Goal: Task Accomplishment & Management: Manage account settings

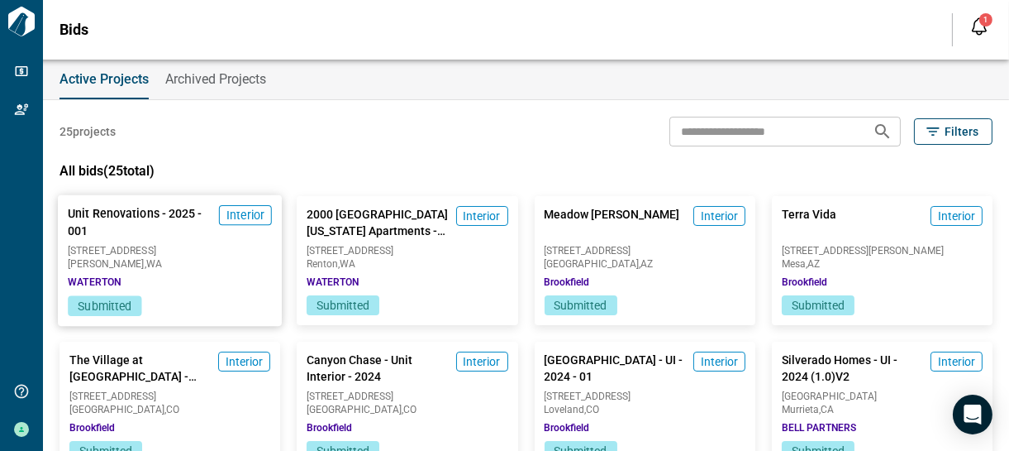
click at [115, 306] on span "Submitted" at bounding box center [105, 305] width 54 height 13
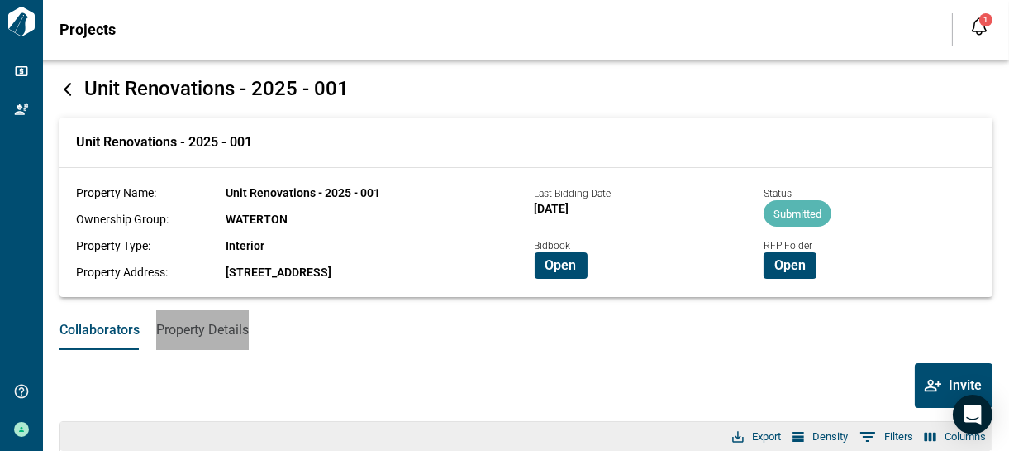
click at [232, 332] on span "Property Details" at bounding box center [202, 330] width 93 height 17
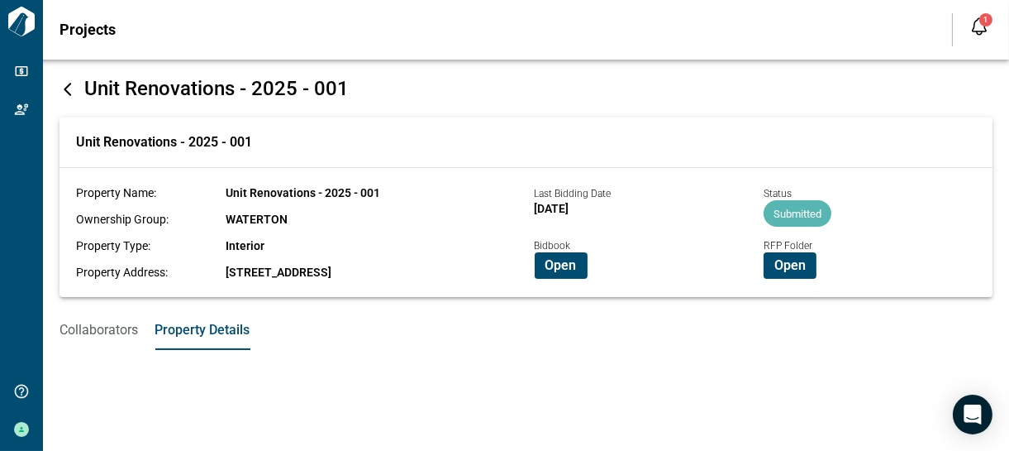
click at [120, 331] on span "Collaborators" at bounding box center [99, 330] width 79 height 17
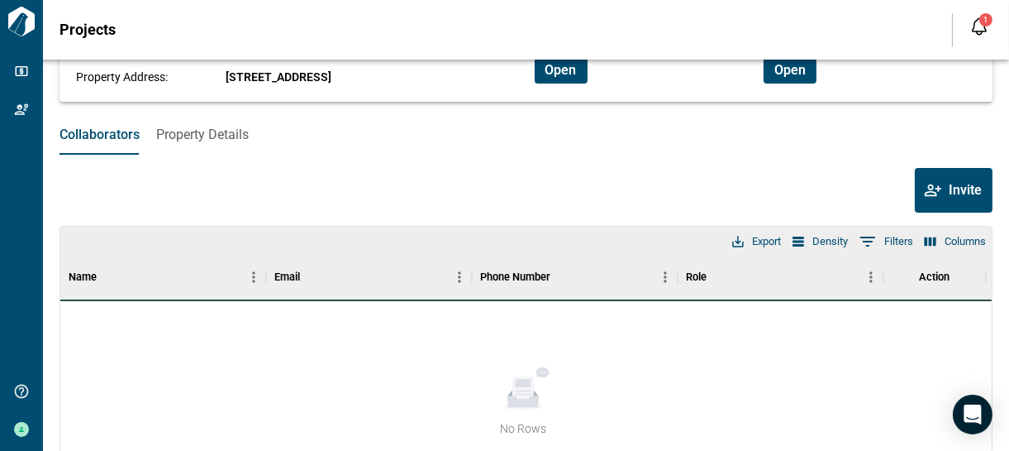
scroll to position [226, 0]
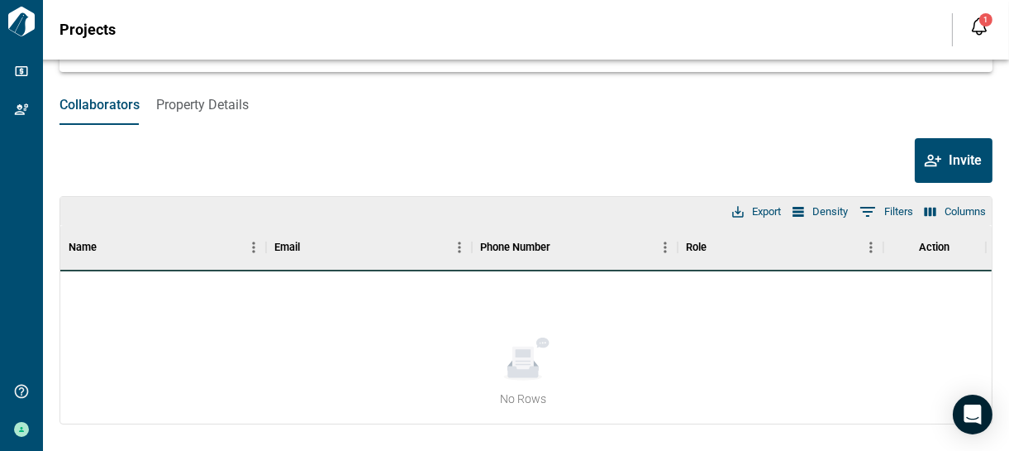
click at [755, 212] on button "Export" at bounding box center [756, 211] width 57 height 21
click at [773, 244] on li "Download as CSV" at bounding box center [783, 245] width 131 height 30
click at [718, 137] on div "Collaborators Property Details Invite Columns 0 Filters Density Export Name Ema…" at bounding box center [526, 267] width 933 height 365
click at [222, 106] on span "Property Details" at bounding box center [202, 105] width 93 height 17
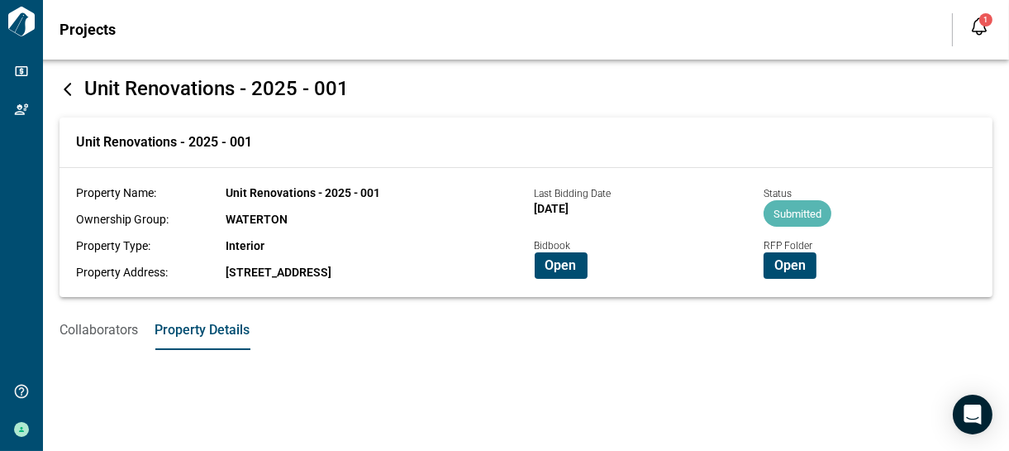
scroll to position [0, 0]
click at [984, 23] on div "1" at bounding box center [986, 19] width 13 height 13
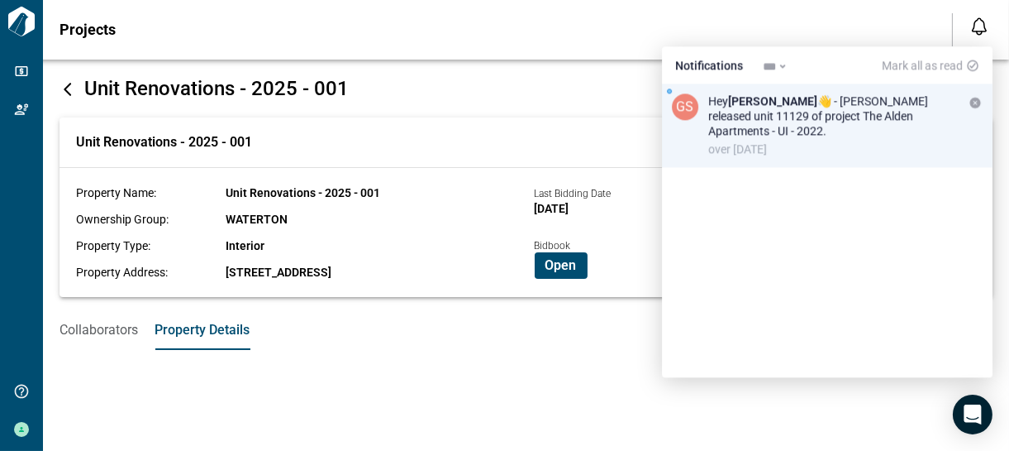
click at [823, 112] on p "Hey [PERSON_NAME] - [PERSON_NAME] released unit 11129 of project The Alden Apar…" at bounding box center [835, 115] width 255 height 45
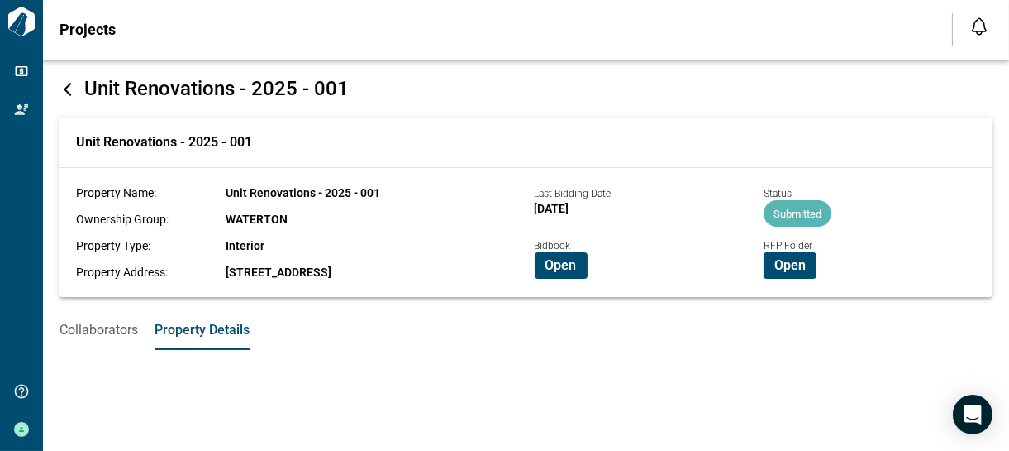
click at [975, 26] on icon "Open notification feed" at bounding box center [980, 27] width 20 height 20
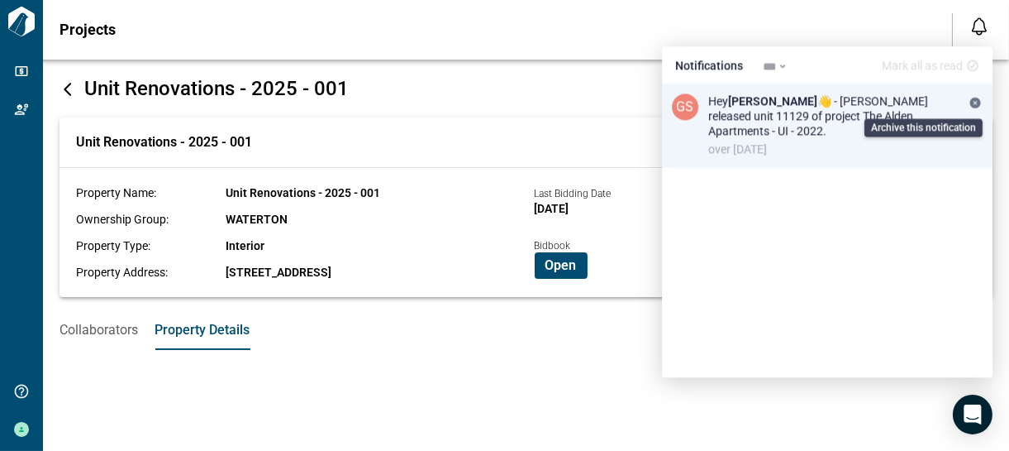
click at [979, 103] on icon "Archive this notification" at bounding box center [975, 103] width 11 height 11
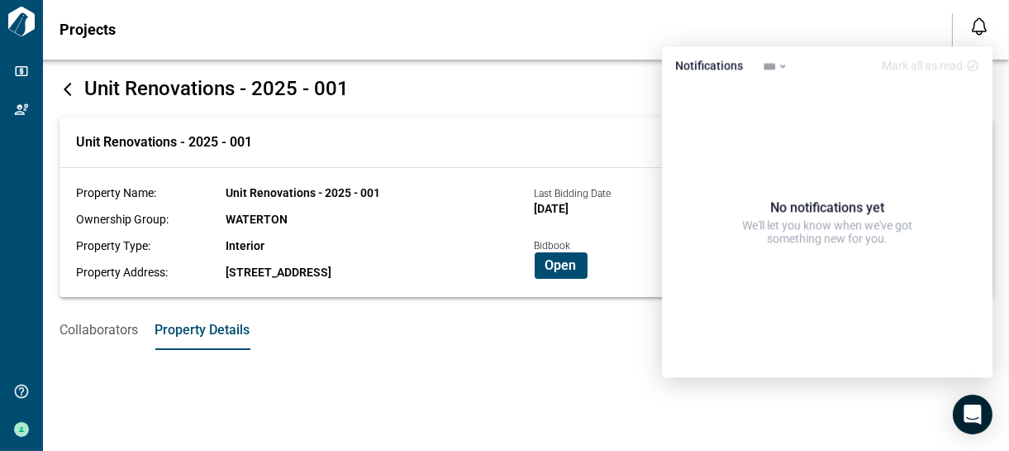
click at [397, 379] on div "Unit Renovations - 2025 - 001 Unit Renovations - 2025 - 001 Property Name: Unit…" at bounding box center [504, 255] width 1009 height 391
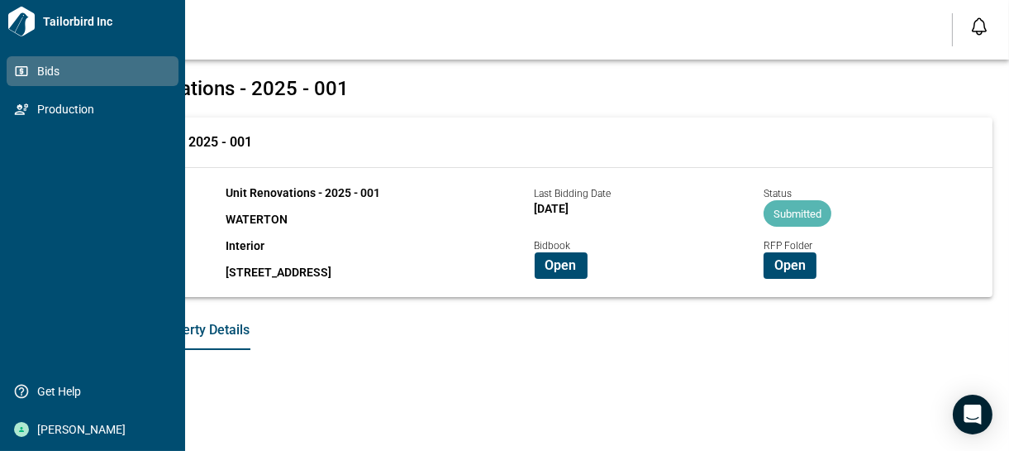
click at [48, 74] on span "Bids" at bounding box center [96, 71] width 134 height 17
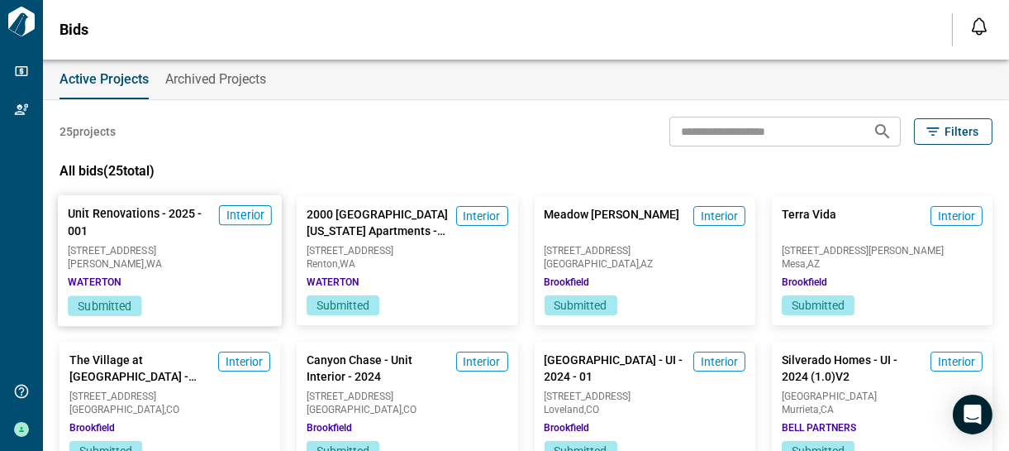
click at [250, 215] on span "Interior" at bounding box center [246, 215] width 38 height 17
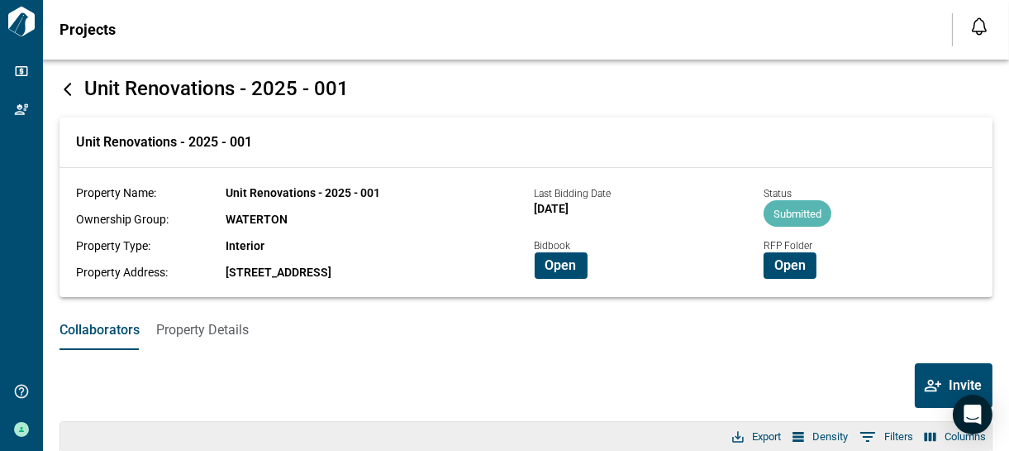
click at [99, 28] on span "Projects" at bounding box center [88, 29] width 56 height 17
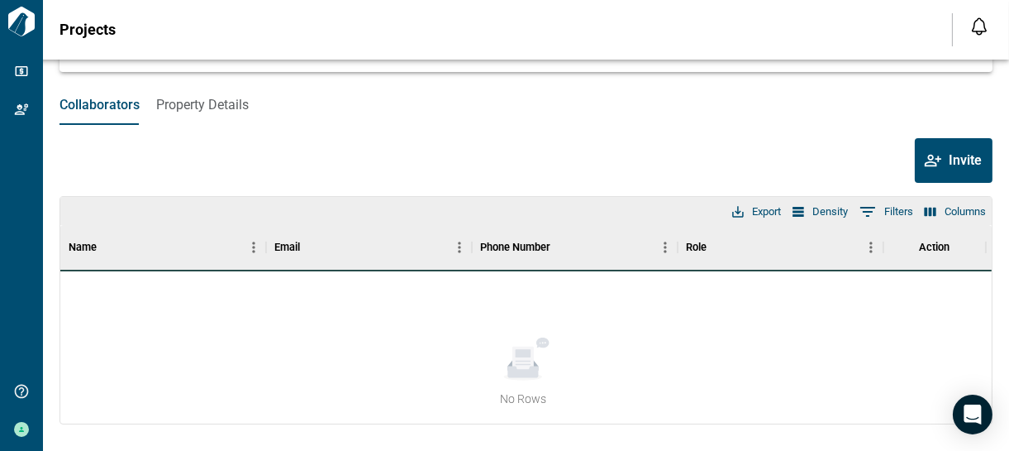
scroll to position [226, 0]
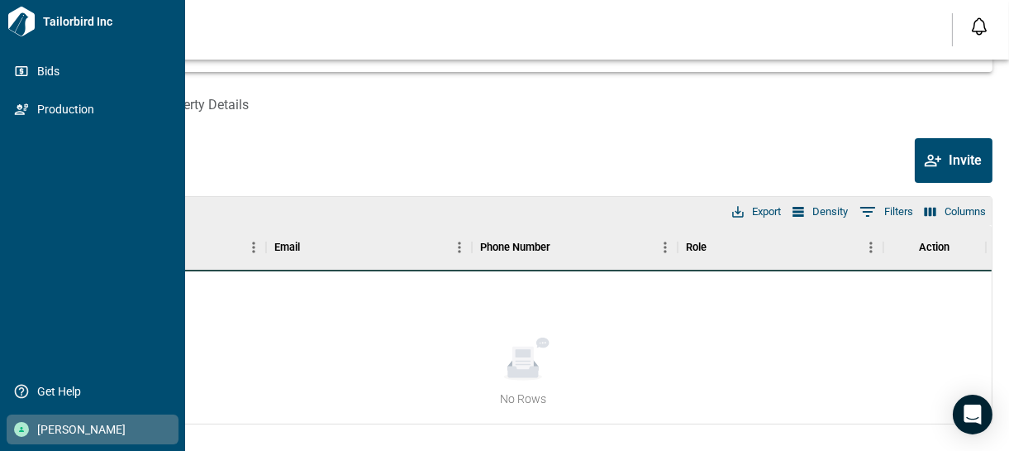
click at [21, 428] on icon at bounding box center [21, 429] width 5 height 5
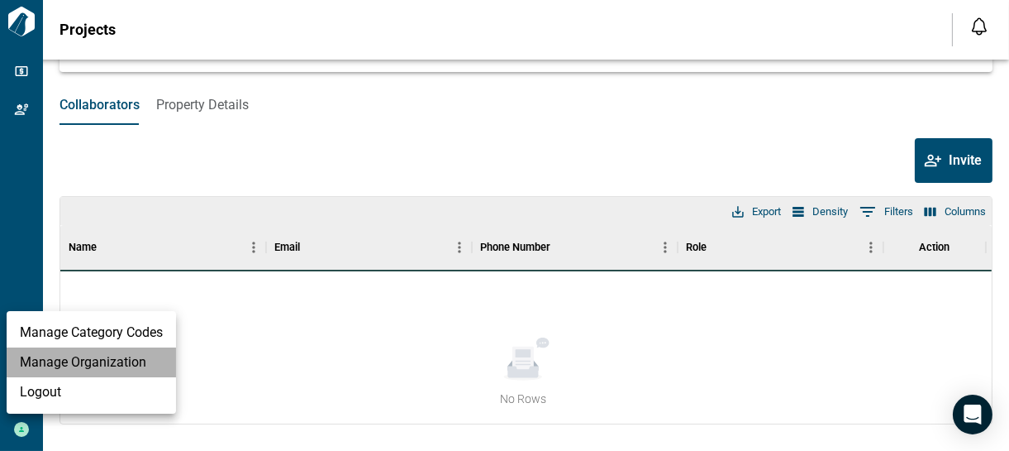
click at [74, 364] on li "Manage Organization" at bounding box center [91, 362] width 169 height 30
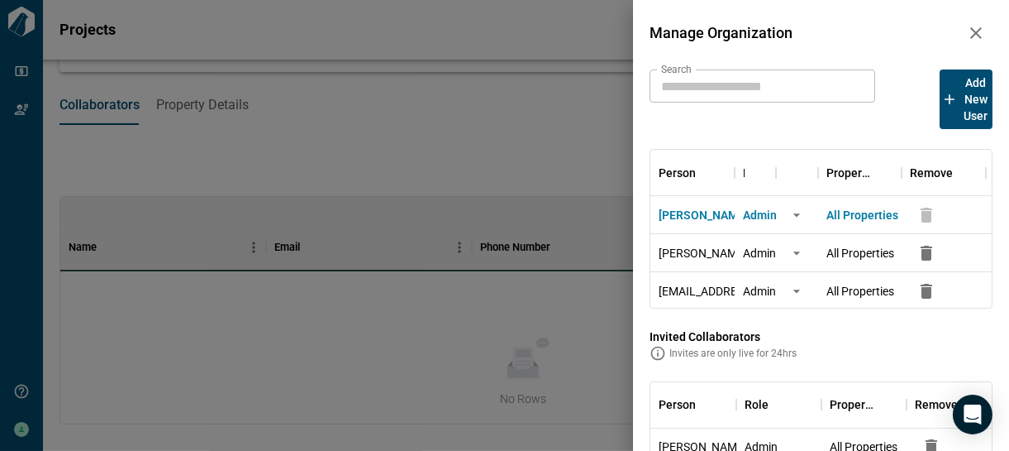
scroll to position [29, 0]
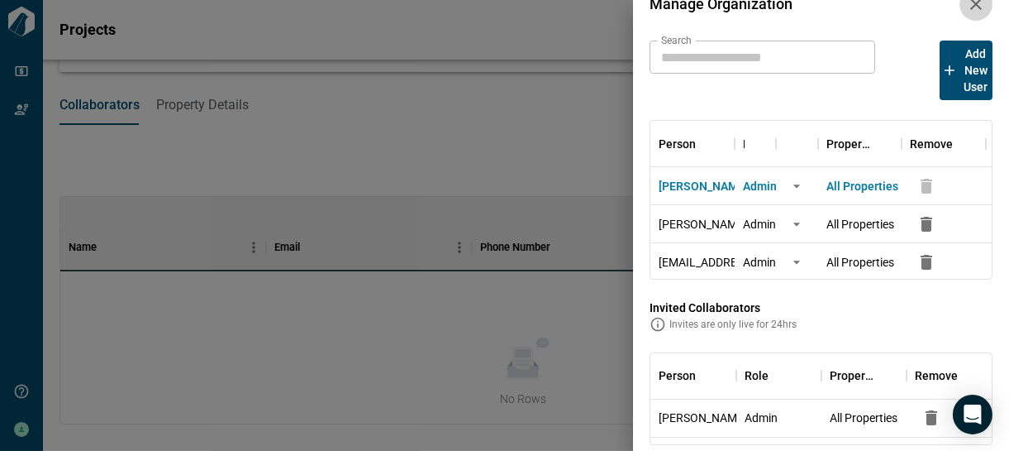
click at [970, 8] on icon "button" at bounding box center [976, 4] width 20 height 20
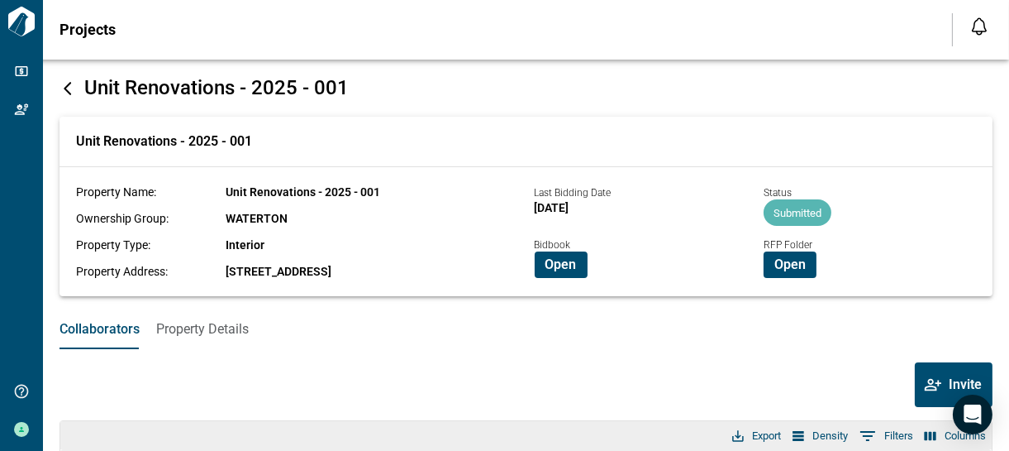
scroll to position [0, 0]
click at [566, 269] on span "Open" at bounding box center [561, 265] width 31 height 17
click at [787, 266] on span "Open" at bounding box center [790, 265] width 31 height 17
